Goal: Information Seeking & Learning: Learn about a topic

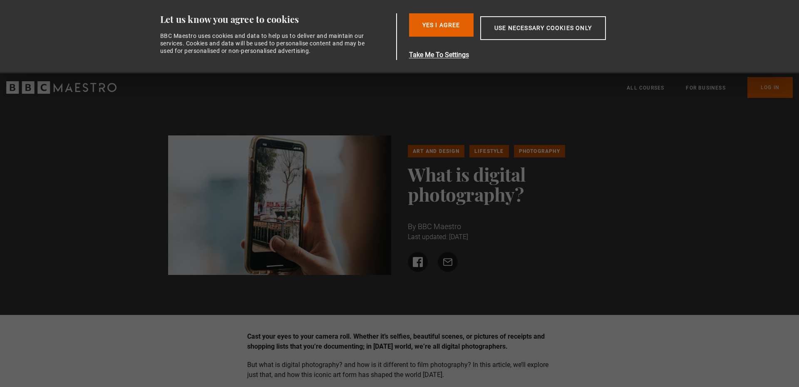
click at [170, 179] on img at bounding box center [279, 204] width 223 height 139
click at [456, 59] on button "Take Me To Settings" at bounding box center [527, 55] width 236 height 10
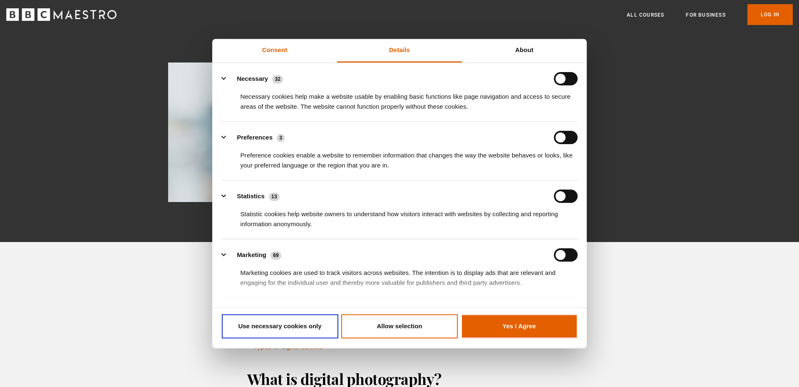
click at [263, 48] on link "Consent" at bounding box center [274, 51] width 125 height 24
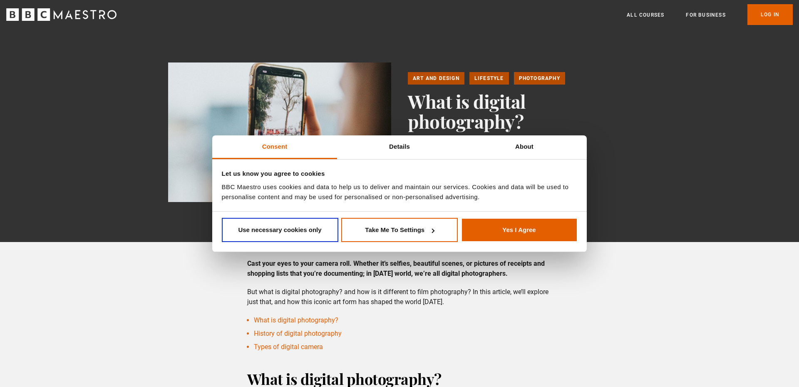
click at [662, 119] on div "Art and Design Lifestyle Photography What is digital photography? By BBC Maestr…" at bounding box center [399, 135] width 799 height 213
